Goal: Information Seeking & Learning: Learn about a topic

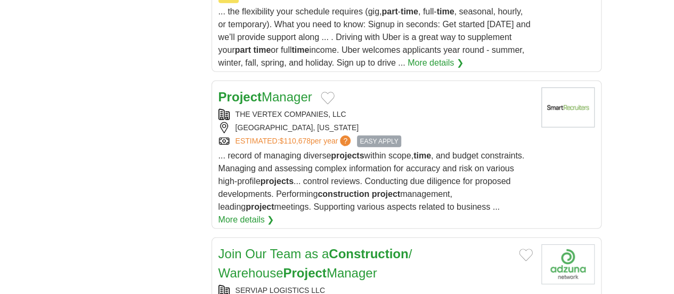
scroll to position [1517, 0]
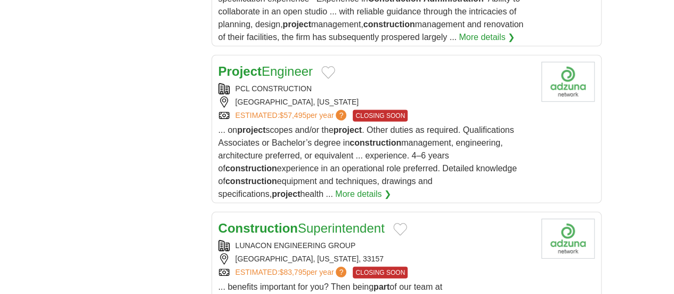
scroll to position [1472, 0]
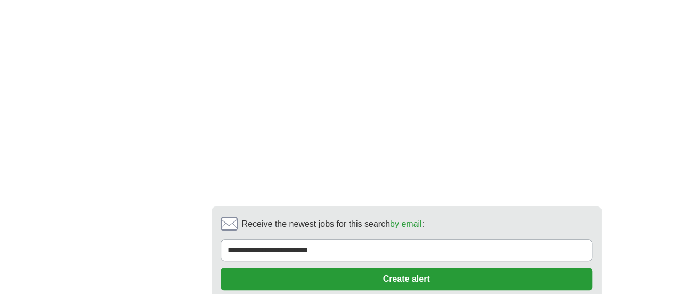
scroll to position [2056, 0]
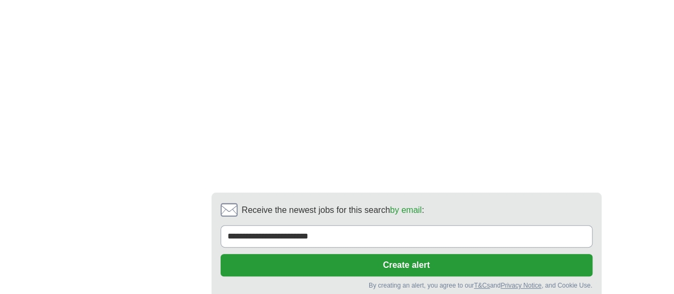
drag, startPoint x: 679, startPoint y: 42, endPoint x: 680, endPoint y: 314, distance: 272.8
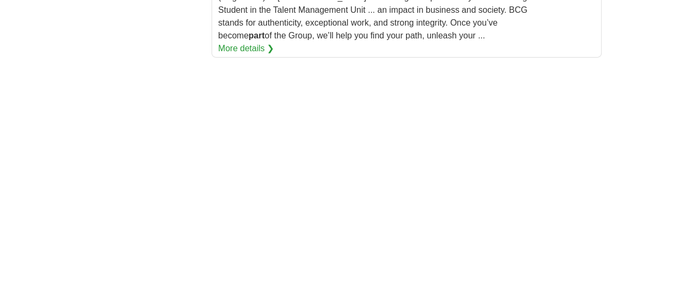
scroll to position [1825, 0]
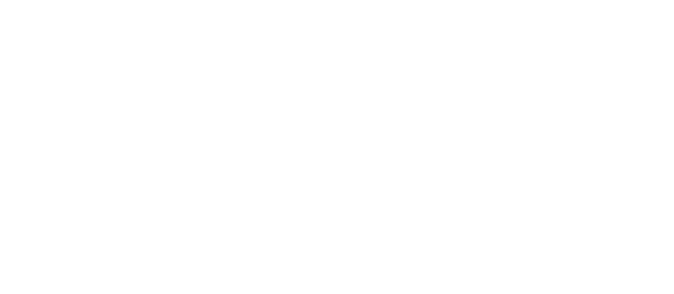
scroll to position [1932, 0]
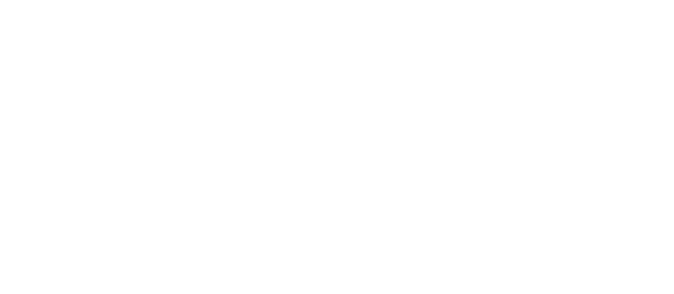
scroll to position [1952, 0]
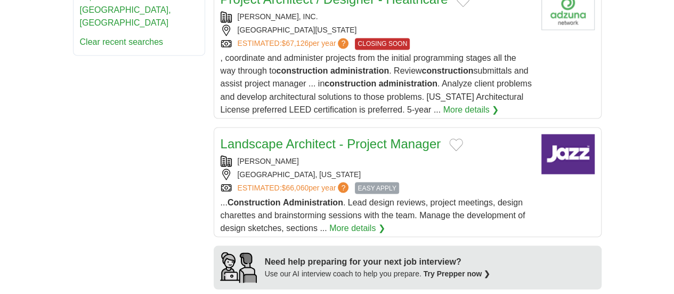
scroll to position [948, 0]
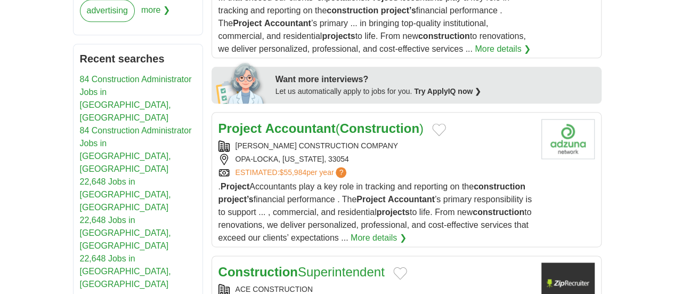
scroll to position [618, 0]
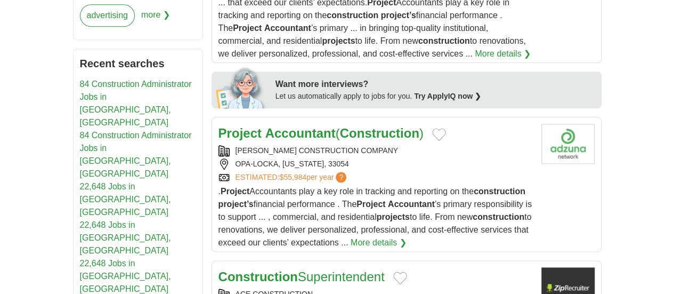
drag, startPoint x: 675, startPoint y: 43, endPoint x: 666, endPoint y: 132, distance: 90.0
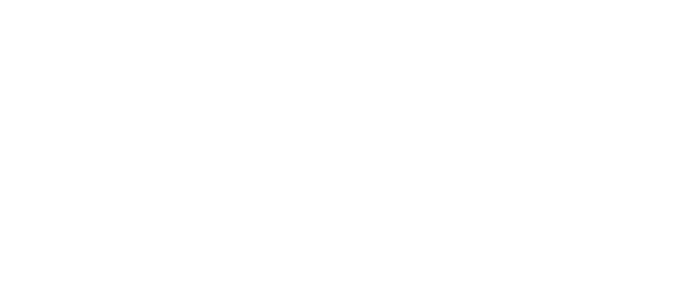
scroll to position [2076, 0]
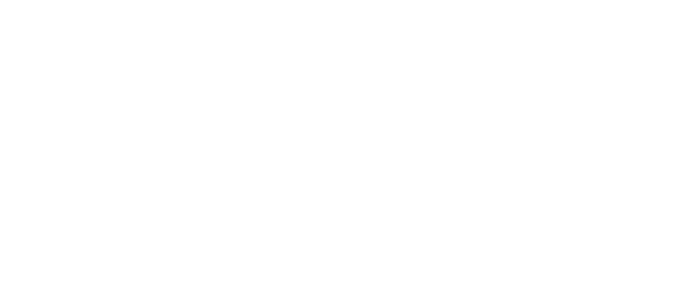
scroll to position [1895, 0]
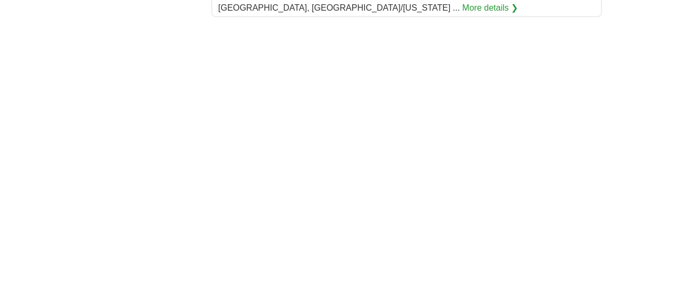
scroll to position [1812, 0]
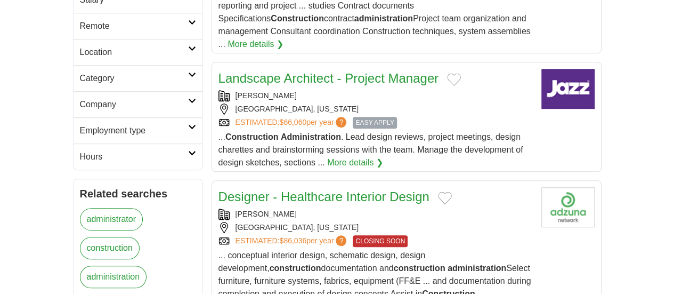
scroll to position [346, 0]
